Goal: Task Accomplishment & Management: Complete application form

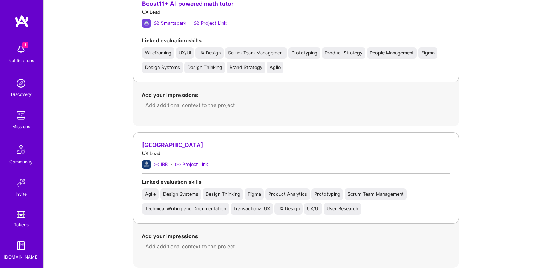
scroll to position [543, 0]
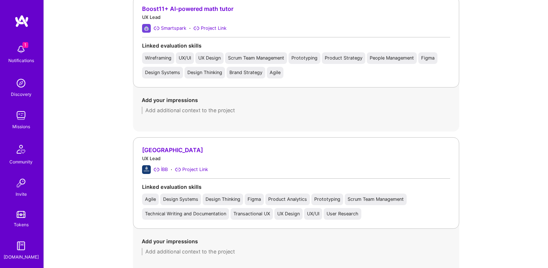
click at [224, 112] on textarea at bounding box center [296, 110] width 309 height 7
paste textarea "Served as design lead for a team of three designers, creating an innovative edu…"
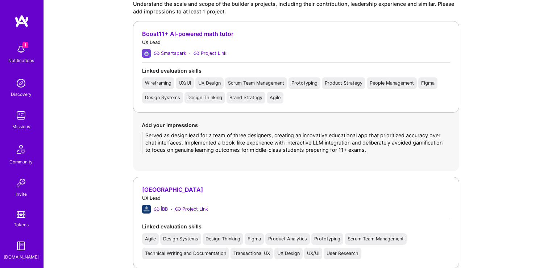
scroll to position [504, 0]
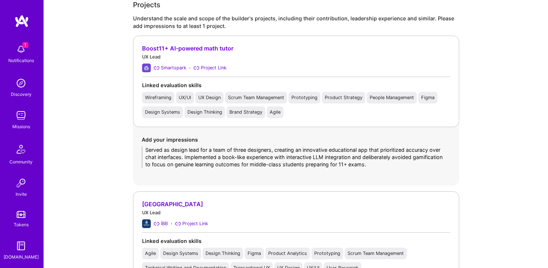
type textarea "Served as design lead for a team of three designers, creating an innovative edu…"
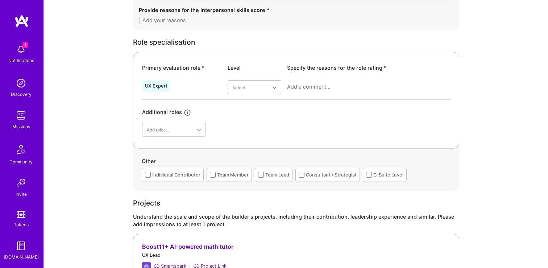
scroll to position [293, 0]
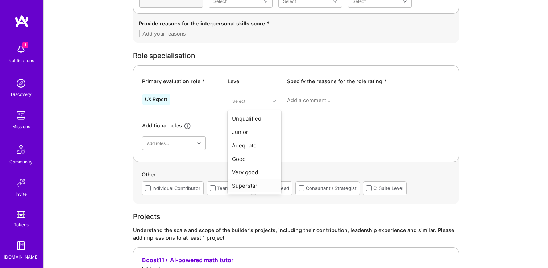
click at [249, 187] on div "Superstar" at bounding box center [255, 185] width 54 height 13
click at [316, 104] on div at bounding box center [368, 103] width 163 height 19
paste textarea "Aras demonstrates exceptional capabilities as a [DEMOGRAPHIC_DATA] designer wit…"
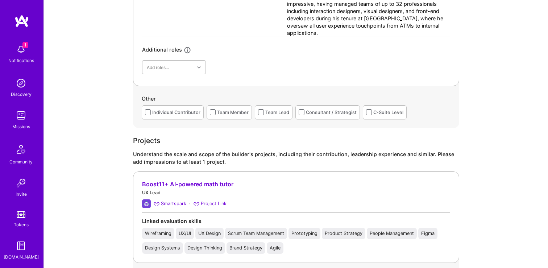
scroll to position [451, 0]
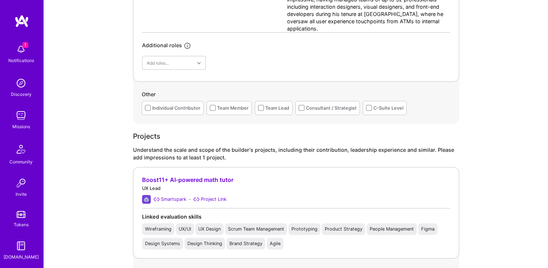
type textarea "Aras demonstrates exceptional capabilities as a [DEMOGRAPHIC_DATA] designer wit…"
click at [165, 109] on div "Individual Contributor" at bounding box center [176, 108] width 48 height 8
click at [284, 101] on div "Team Lead" at bounding box center [274, 108] width 38 height 14
click at [236, 111] on div "Team Member" at bounding box center [233, 108] width 32 height 8
click at [285, 110] on div "Team Lead" at bounding box center [277, 108] width 24 height 8
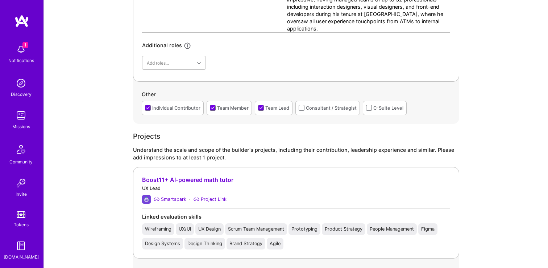
click at [326, 110] on div "Consultant / Strategist" at bounding box center [331, 108] width 51 height 8
click at [225, 111] on div "Team Member" at bounding box center [233, 108] width 32 height 8
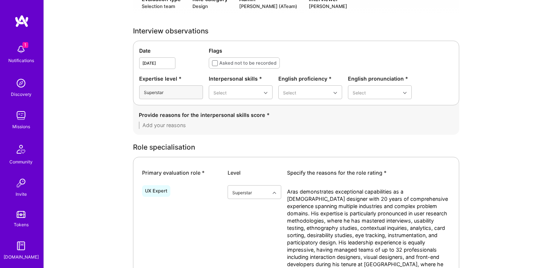
scroll to position [182, 0]
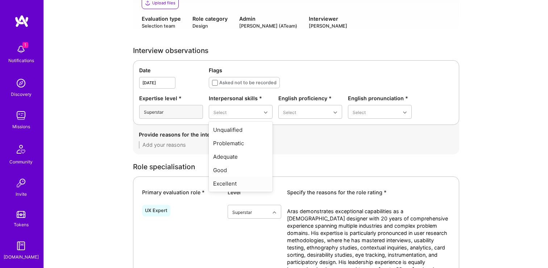
click at [228, 178] on div "Excellent" at bounding box center [241, 183] width 64 height 13
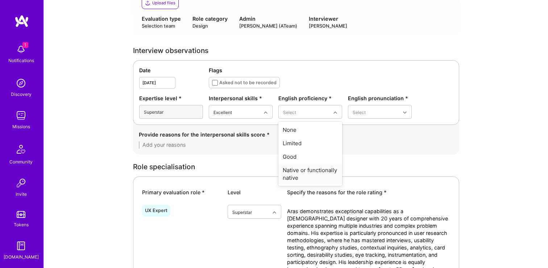
click at [306, 167] on div "Native or functionally native" at bounding box center [310, 173] width 64 height 21
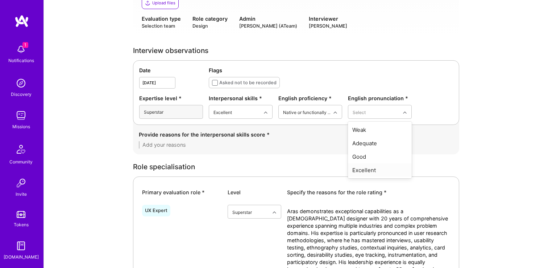
click at [361, 167] on div "Excellent" at bounding box center [380, 169] width 64 height 13
click at [215, 145] on textarea at bounding box center [296, 144] width 315 height 7
paste textarea "[PERSON_NAME] exhibits outstanding interpersonal skills and projects genuine co…"
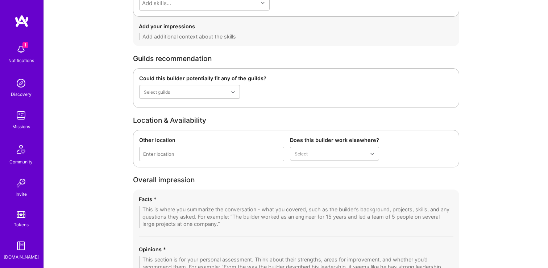
scroll to position [1194, 0]
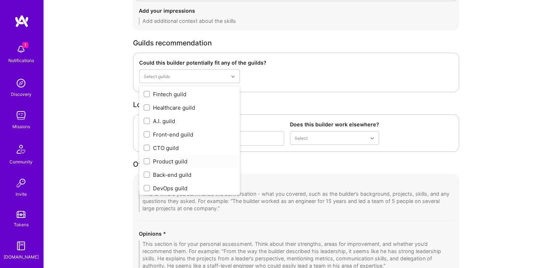
type textarea "[PERSON_NAME] exhibits outstanding interpersonal skills and projects genuine co…"
click at [177, 163] on div "Product guild" at bounding box center [190, 161] width 92 height 8
checkbox input "true"
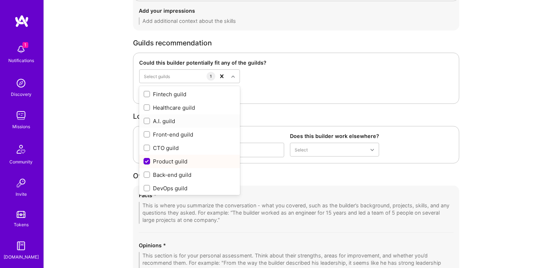
click at [349, 54] on div "Could this builder potentially fit any of the guilds? option Product guild, sel…" at bounding box center [296, 78] width 326 height 51
click at [212, 94] on div "Fintech guild" at bounding box center [190, 94] width 92 height 8
checkbox input "true"
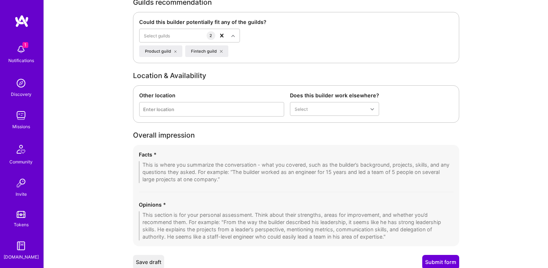
scroll to position [1262, 0]
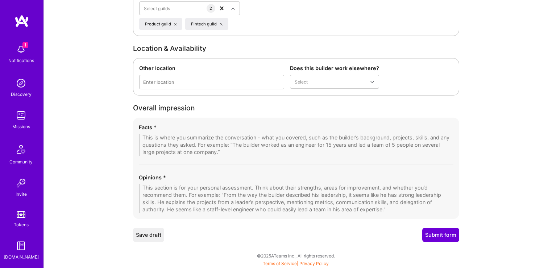
click at [171, 192] on textarea at bounding box center [296, 198] width 315 height 29
paste textarea "[PERSON_NAME] presents as an exceptionally well-rounded design professional who…"
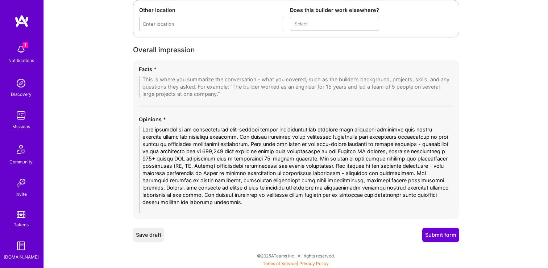
scroll to position [1312, 0]
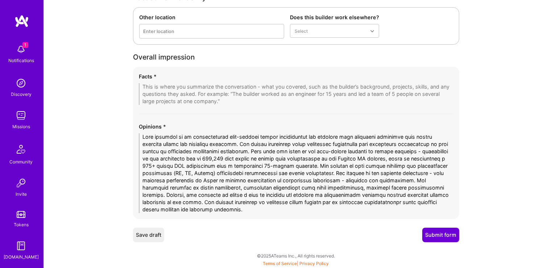
drag, startPoint x: 199, startPoint y: 203, endPoint x: 279, endPoint y: 208, distance: 80.3
click at [279, 209] on textarea at bounding box center [296, 173] width 315 height 80
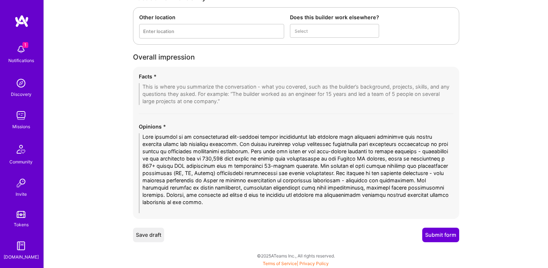
scroll to position [1305, 0]
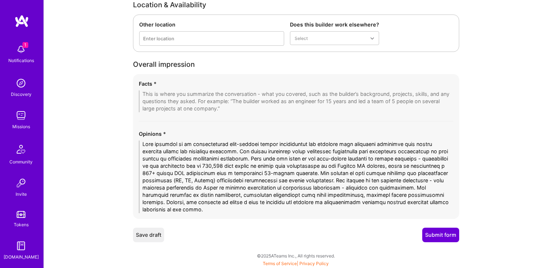
type textarea "[PERSON_NAME] presents as an exceptionally well-rounded design professional who…"
click at [231, 91] on textarea at bounding box center [296, 101] width 315 height 22
paste textarea "Aras is a highly qualified senior [DEMOGRAPHIC_DATA] designer with two decades …"
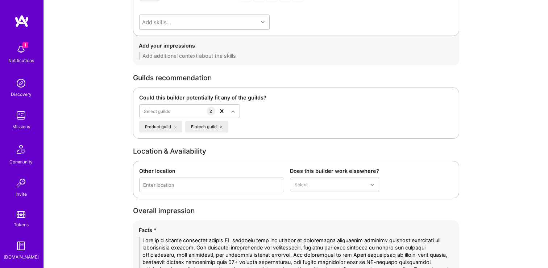
scroll to position [1363, 0]
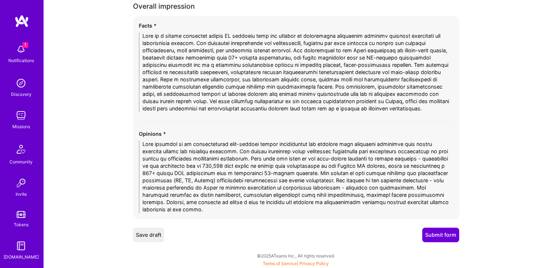
type textarea "Aras is a highly qualified senior [DEMOGRAPHIC_DATA] designer with two decades …"
click at [444, 235] on button "Submit form" at bounding box center [440, 234] width 37 height 15
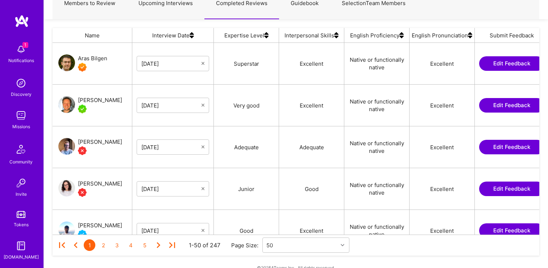
scroll to position [77, 0]
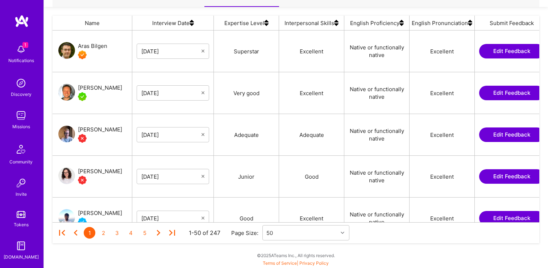
click at [518, 178] on button "Edit Feedback" at bounding box center [511, 176] width 65 height 15
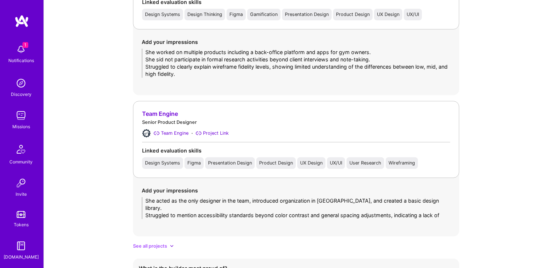
scroll to position [671, 0]
